Goal: Task Accomplishment & Management: Manage account settings

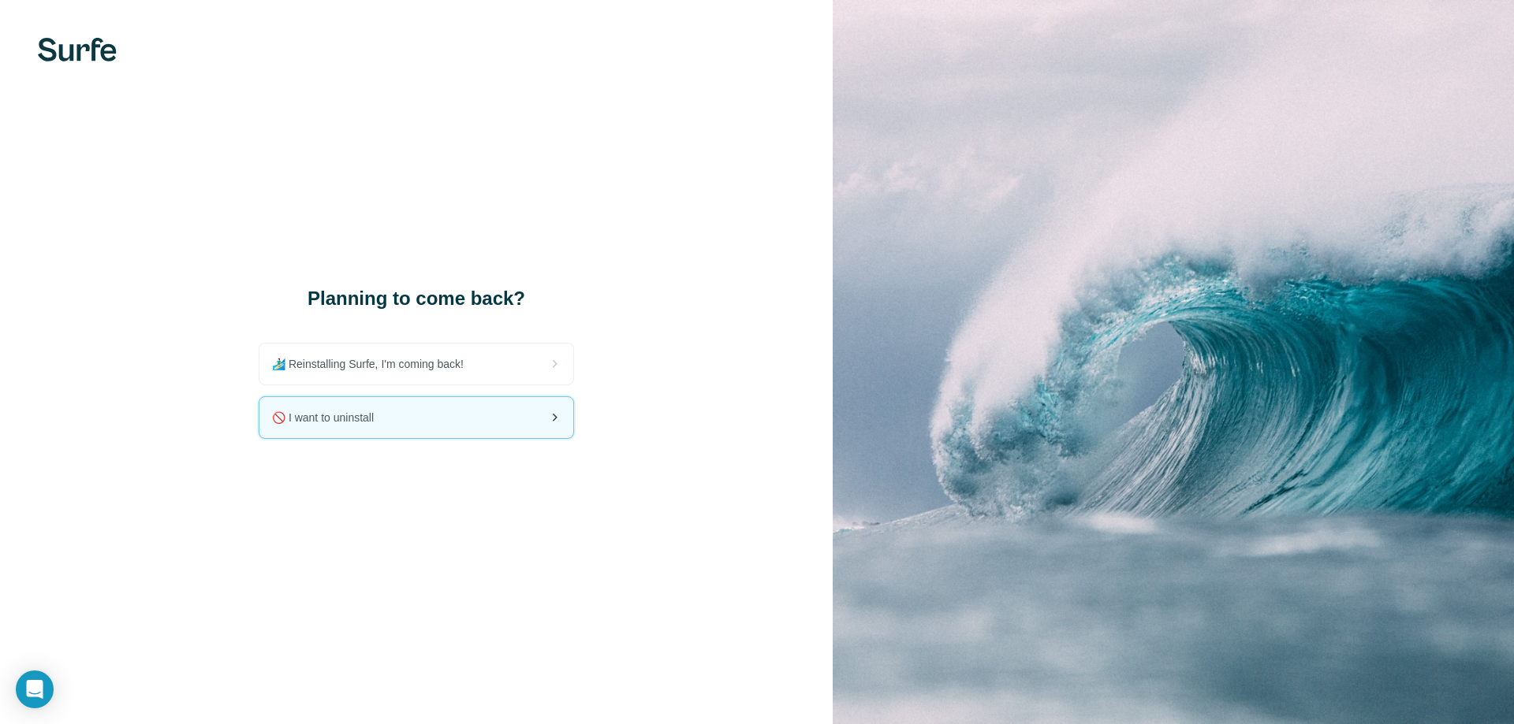
click at [305, 416] on span "🚫 I want to uninstall" at bounding box center [329, 418] width 114 height 16
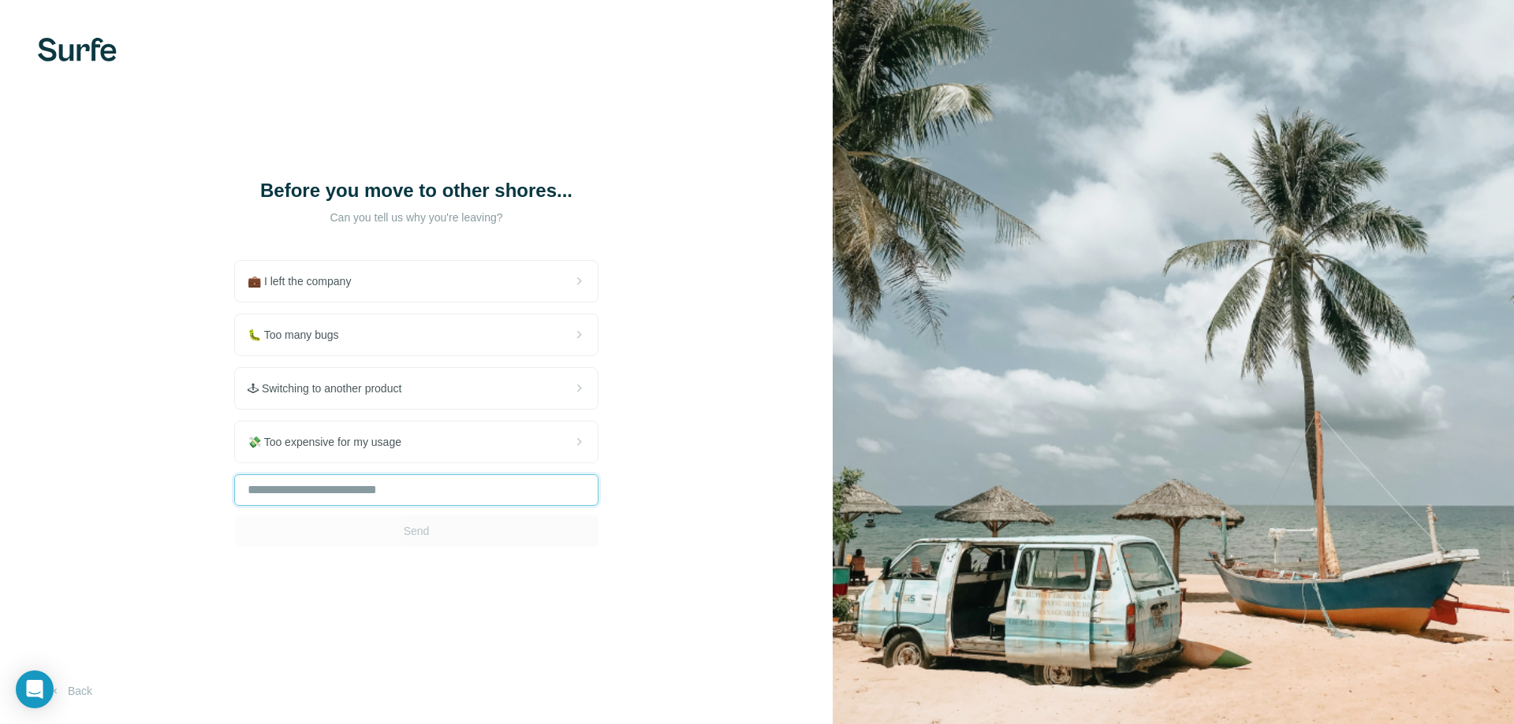
click at [327, 485] on input "text" at bounding box center [416, 491] width 364 height 32
type input "**********"
click at [419, 529] on span "Send" at bounding box center [417, 531] width 26 height 16
